Goal: Information Seeking & Learning: Learn about a topic

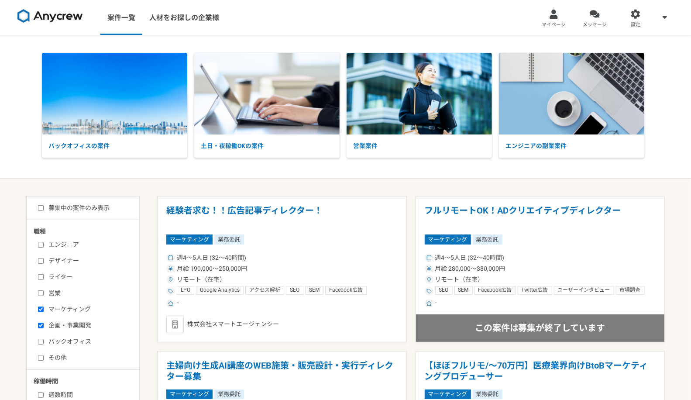
click at [593, 19] on div at bounding box center [595, 14] width 10 height 10
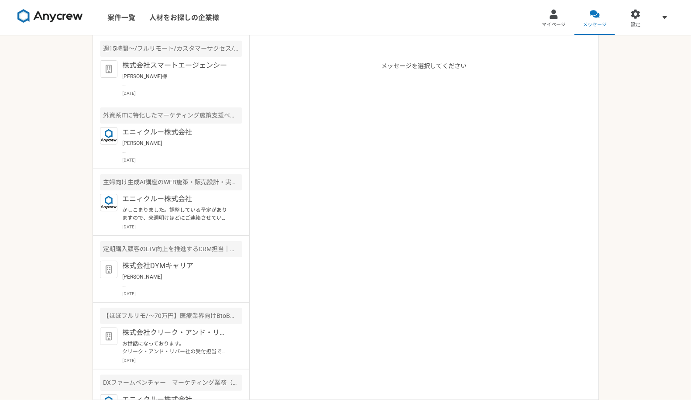
click at [153, 271] on div "株式会社DYMキャリア 簑谷さま お世話になっております。 承知致しました。 では[DATE]11:00 ～ 何卒宜しくお願い致します。 おきた [DATE]" at bounding box center [183, 279] width 120 height 36
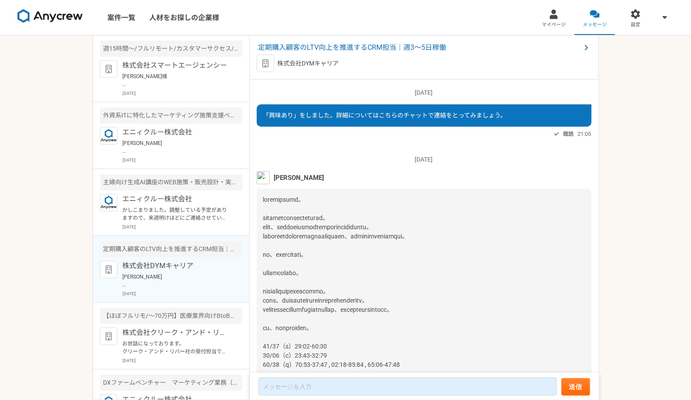
scroll to position [1477, 0]
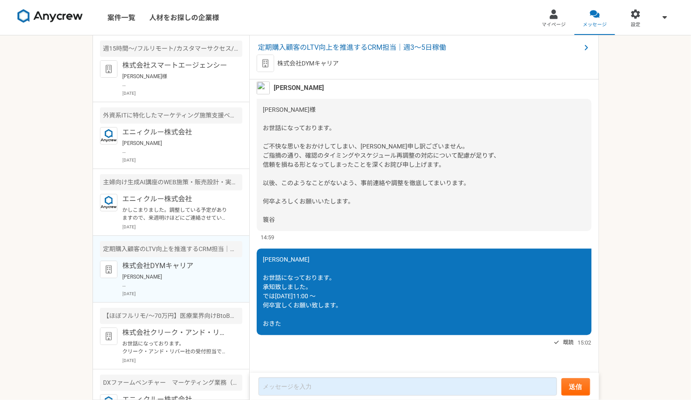
click at [296, 43] on span "定期購入顧客のLTV向上を推進するCRM担当｜週3〜5日稼働" at bounding box center [419, 47] width 323 height 10
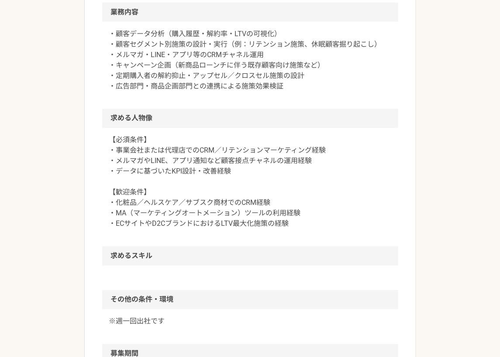
scroll to position [336, 0]
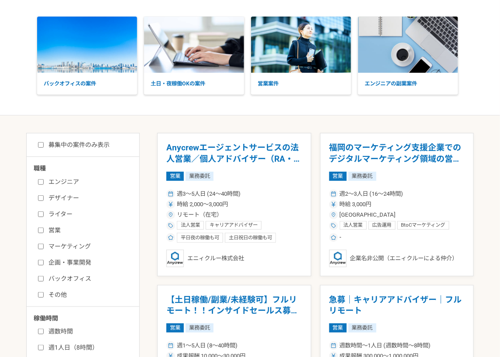
scroll to position [48, 0]
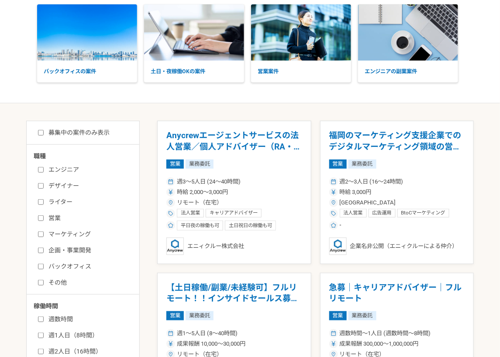
click at [38, 232] on input "マーケティング" at bounding box center [41, 235] width 6 height 6
checkbox input "true"
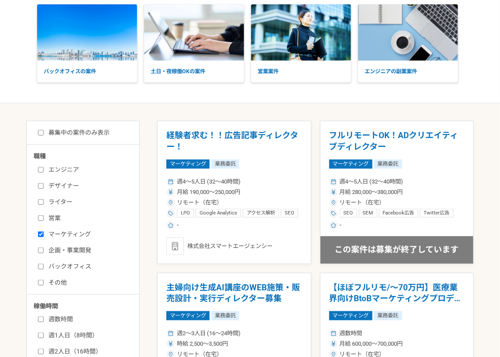
click at [38, 251] on input "企画・事業開発" at bounding box center [41, 251] width 6 height 6
checkbox input "true"
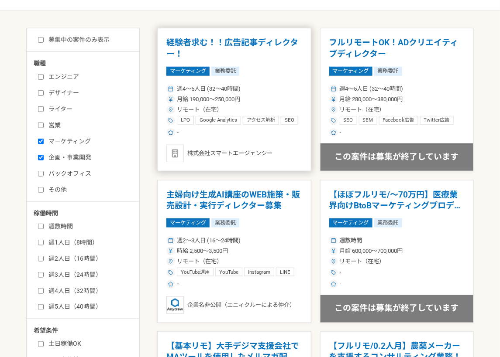
scroll to position [48, 0]
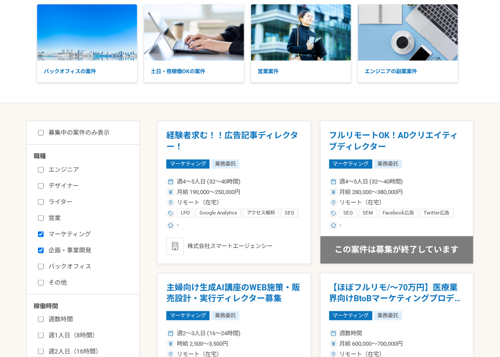
click at [40, 131] on input "募集中の案件のみ表示" at bounding box center [41, 133] width 6 height 6
checkbox input "true"
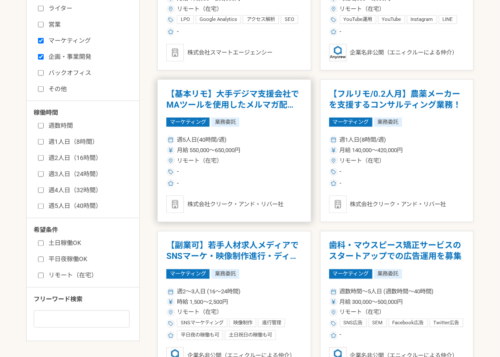
scroll to position [48, 0]
